Goal: Task Accomplishment & Management: Manage account settings

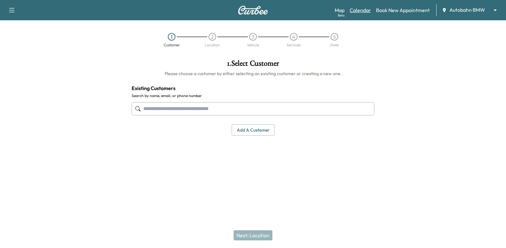
click at [359, 11] on link "Calendar" at bounding box center [359, 10] width 21 height 8
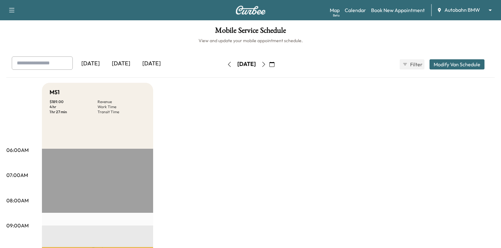
click at [265, 65] on icon "button" at bounding box center [263, 64] width 3 height 5
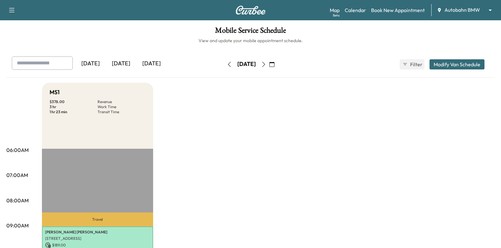
click at [269, 68] on button "button" at bounding box center [263, 64] width 11 height 10
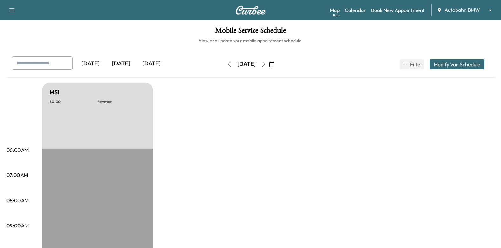
click at [266, 67] on icon "button" at bounding box center [263, 64] width 5 height 5
click at [277, 66] on button "button" at bounding box center [271, 64] width 11 height 10
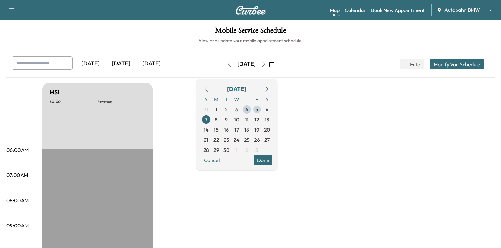
click at [258, 110] on span "5" at bounding box center [256, 110] width 3 height 8
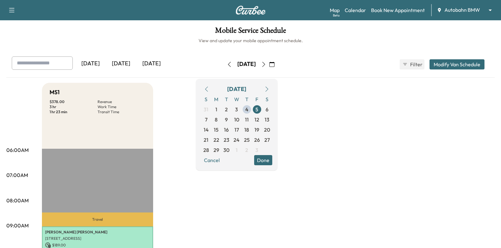
click at [272, 162] on button "Done" at bounding box center [263, 160] width 18 height 10
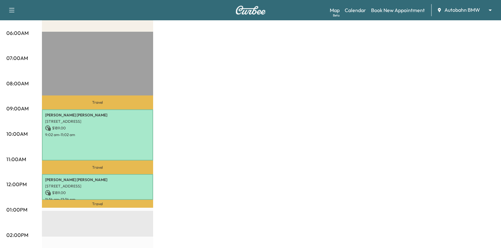
scroll to position [191, 0]
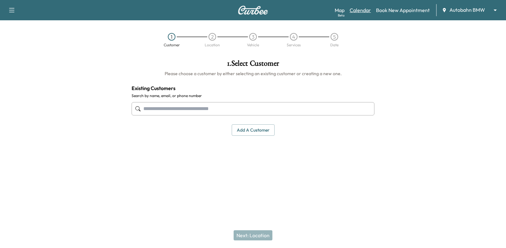
click at [366, 12] on link "Calendar" at bounding box center [359, 10] width 21 height 8
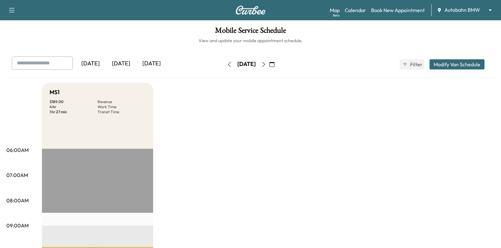
click at [265, 66] on icon "button" at bounding box center [263, 64] width 3 height 5
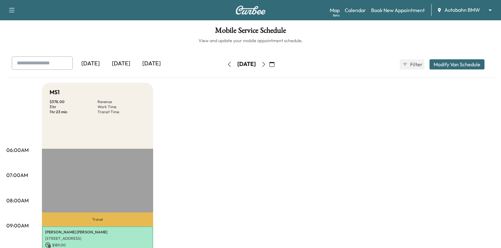
click at [274, 66] on icon "button" at bounding box center [271, 64] width 5 height 5
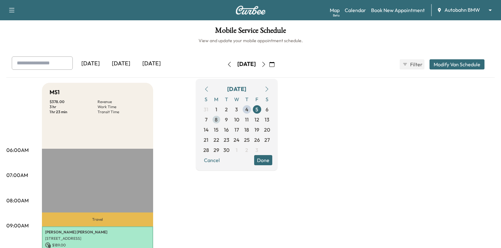
click at [218, 120] on span "8" at bounding box center [216, 120] width 3 height 8
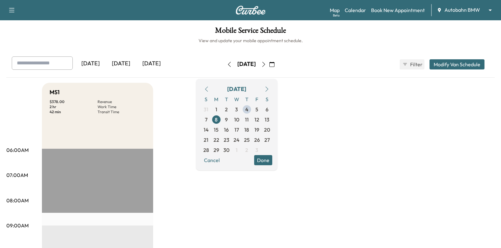
click at [272, 163] on button "Done" at bounding box center [263, 160] width 18 height 10
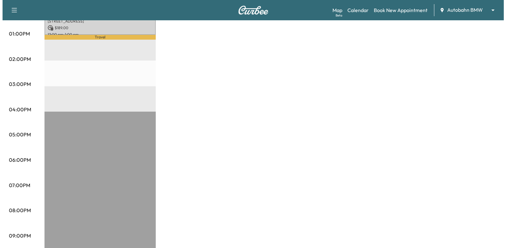
scroll to position [158, 0]
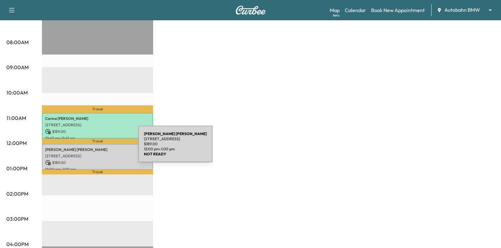
click at [91, 148] on p "[PERSON_NAME]" at bounding box center [97, 149] width 105 height 5
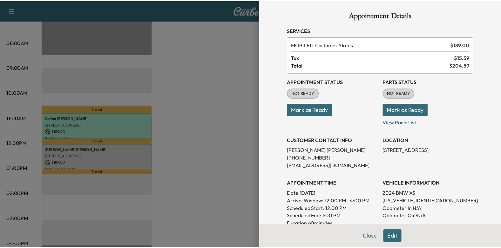
scroll to position [0, 0]
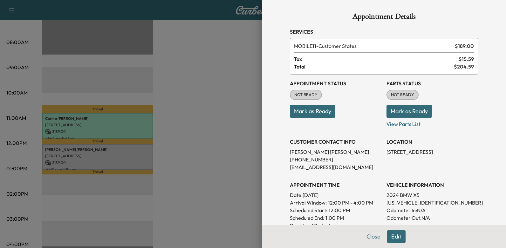
drag, startPoint x: 317, startPoint y: 111, endPoint x: 264, endPoint y: 107, distance: 53.5
click at [317, 111] on button "Mark as Ready" at bounding box center [312, 111] width 45 height 13
click at [201, 96] on div at bounding box center [253, 124] width 506 height 248
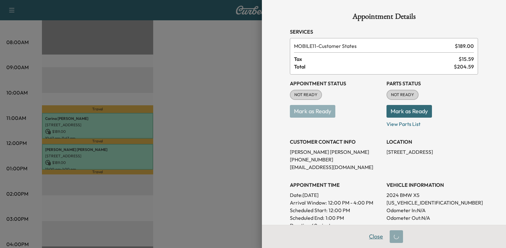
click at [368, 242] on button "Close" at bounding box center [376, 237] width 22 height 13
click at [197, 159] on div at bounding box center [253, 124] width 506 height 248
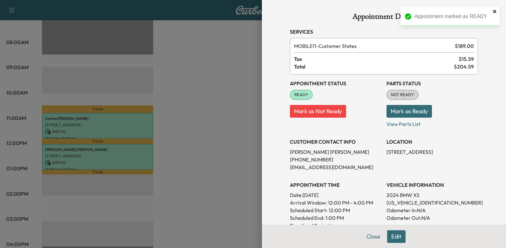
click at [493, 11] on icon "close" at bounding box center [494, 11] width 3 height 3
click at [366, 237] on button "Close" at bounding box center [373, 237] width 22 height 13
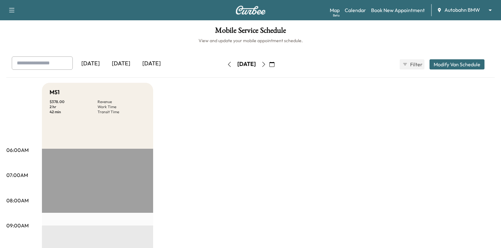
click at [265, 62] on icon "button" at bounding box center [263, 64] width 3 height 5
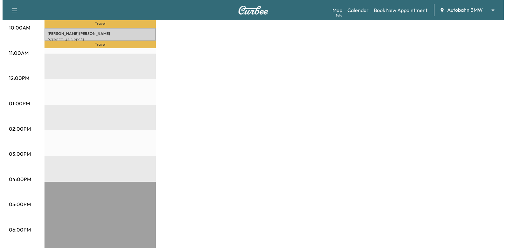
scroll to position [159, 0]
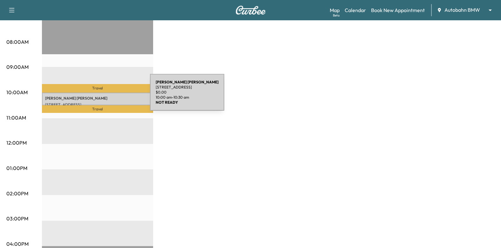
click at [102, 96] on p "[PERSON_NAME]" at bounding box center [97, 98] width 105 height 5
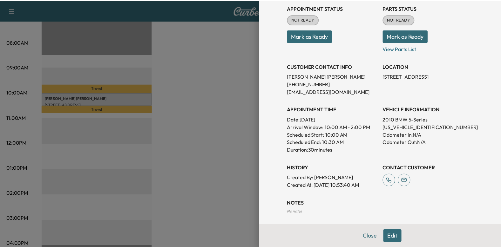
scroll to position [6, 0]
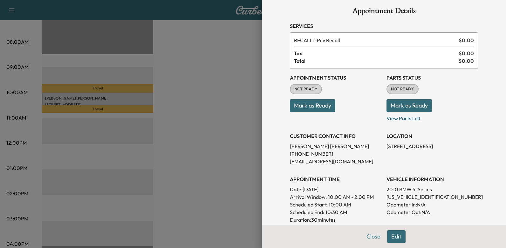
click at [307, 103] on button "Mark as Ready" at bounding box center [312, 105] width 45 height 13
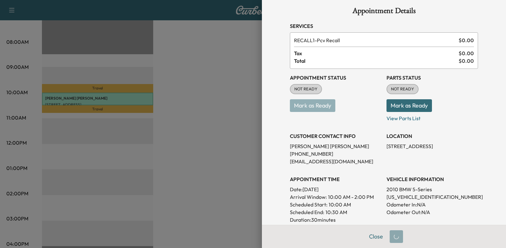
click at [220, 124] on div at bounding box center [253, 124] width 506 height 248
click at [376, 237] on button "Close" at bounding box center [376, 237] width 22 height 13
click at [232, 181] on div at bounding box center [253, 124] width 506 height 248
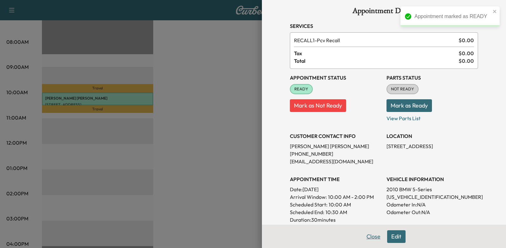
click at [365, 236] on button "Close" at bounding box center [373, 237] width 22 height 13
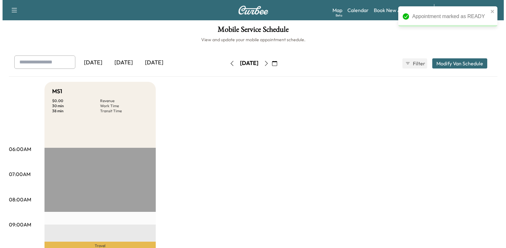
scroll to position [0, 0]
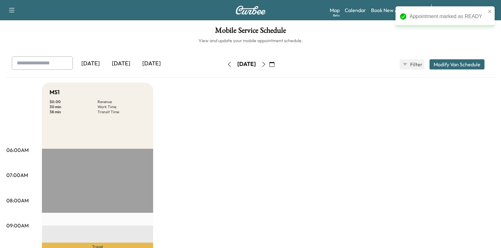
click at [269, 65] on button "button" at bounding box center [263, 64] width 11 height 10
click at [374, 7] on link "Book New Appointment" at bounding box center [398, 10] width 54 height 8
